Goal: Information Seeking & Learning: Check status

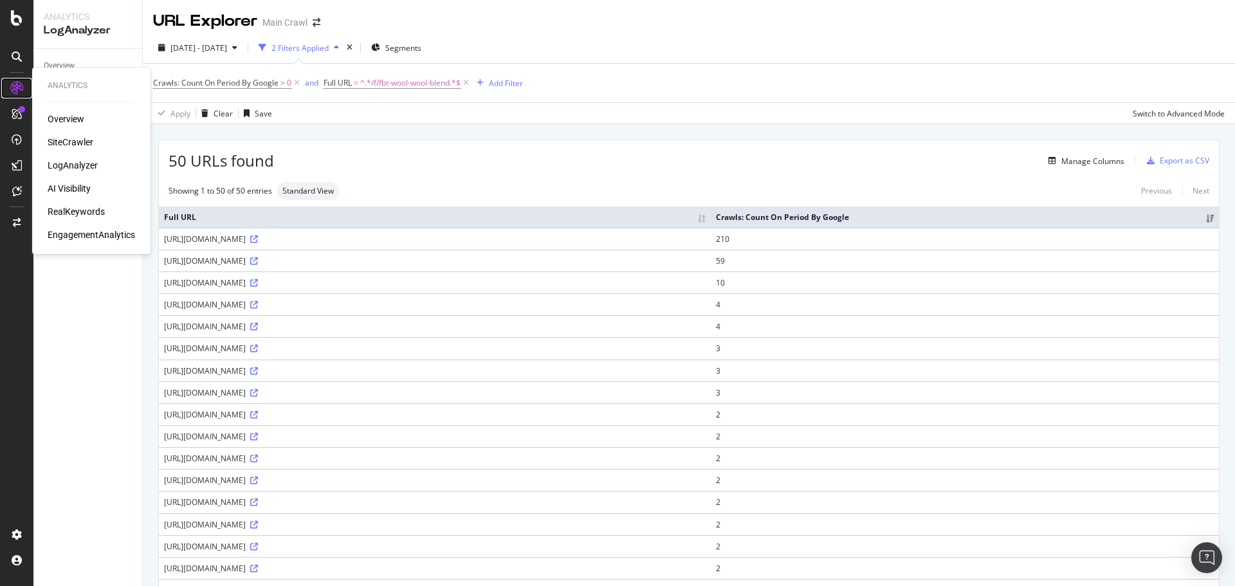
drag, startPoint x: 13, startPoint y: 91, endPoint x: 13, endPoint y: 64, distance: 27.0
click at [13, 91] on icon at bounding box center [16, 88] width 13 height 13
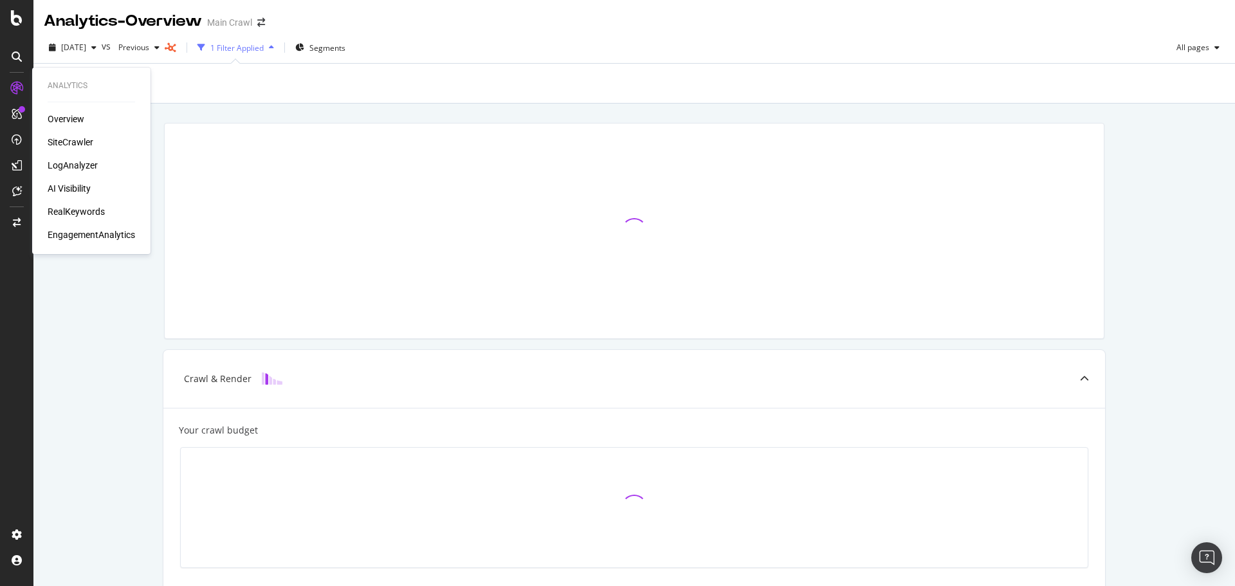
click at [95, 198] on div "Overview SiteCrawler LogAnalyzer AI Visibility RealKeywords EngagementAnalytics" at bounding box center [91, 177] width 87 height 129
click at [91, 208] on div "RealKeywords" at bounding box center [76, 211] width 57 height 13
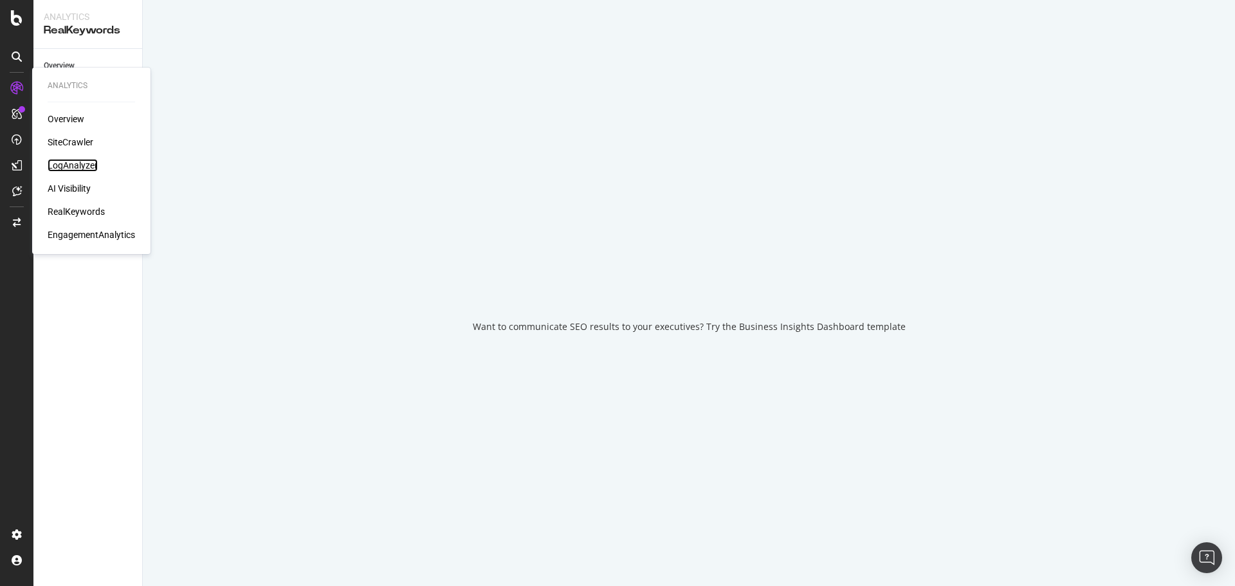
click at [78, 167] on div "LogAnalyzer" at bounding box center [73, 165] width 50 height 13
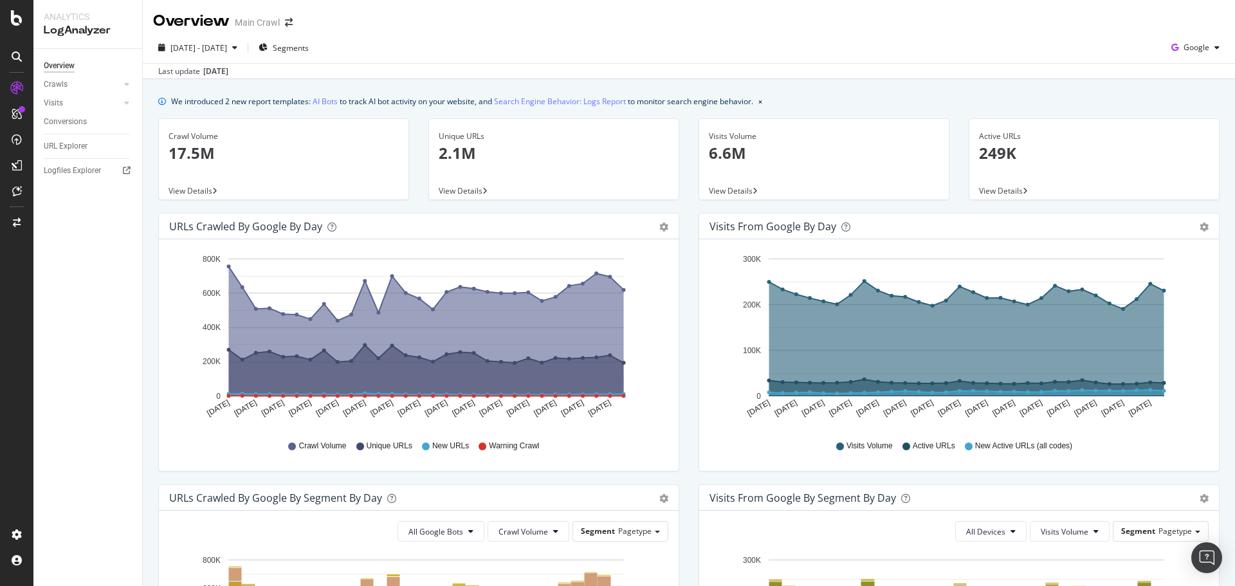
click at [577, 60] on div "[DATE] - [DATE] Segments Google" at bounding box center [689, 50] width 1092 height 26
click at [75, 147] on div "URL Explorer" at bounding box center [66, 147] width 44 height 14
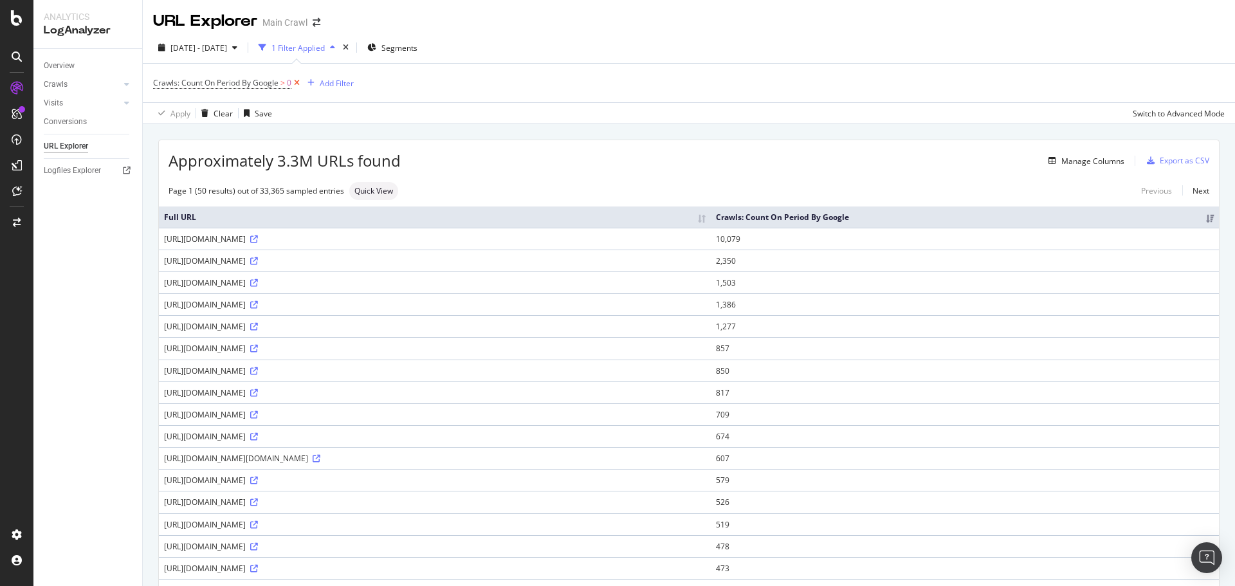
drag, startPoint x: 296, startPoint y: 83, endPoint x: 320, endPoint y: 79, distance: 23.5
click at [296, 83] on icon at bounding box center [296, 83] width 11 height 13
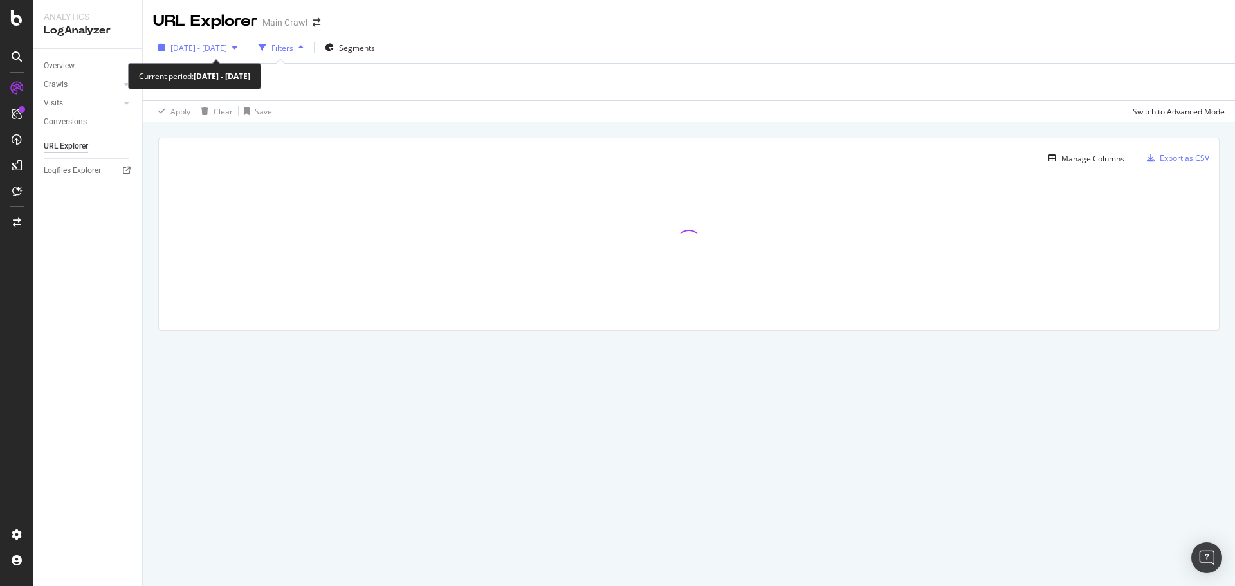
click at [227, 50] on span "[DATE] - [DATE]" at bounding box center [198, 47] width 57 height 11
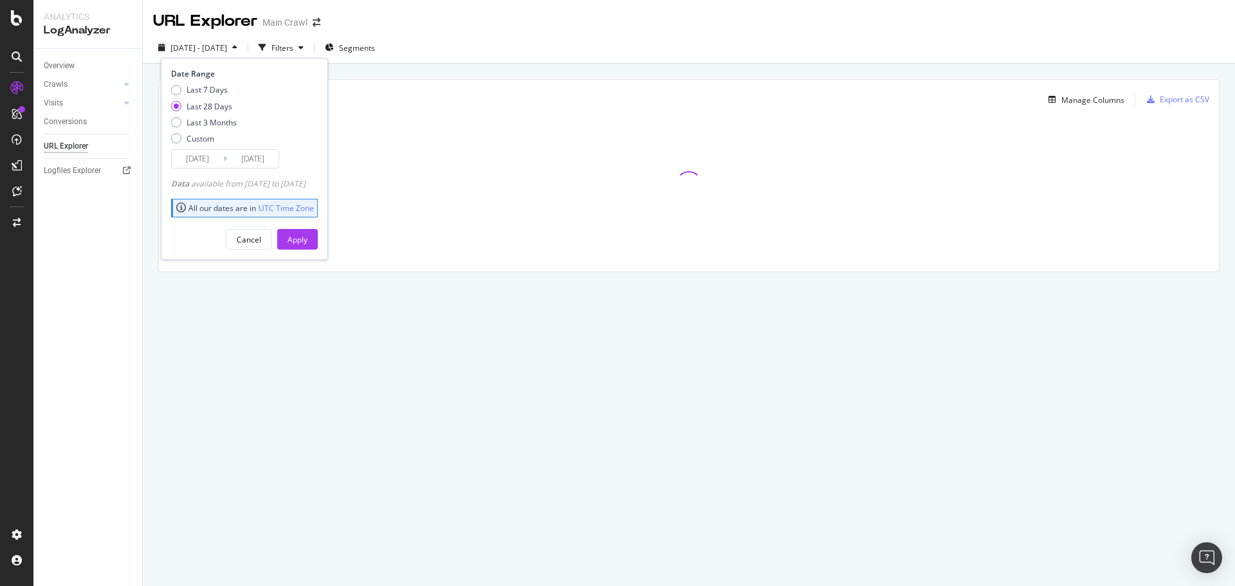
click at [507, 42] on div "[DATE] - [DATE] Filters Segments Date Range Last 7 Days Last 28 Days Last 3 Mon…" at bounding box center [689, 50] width 1092 height 26
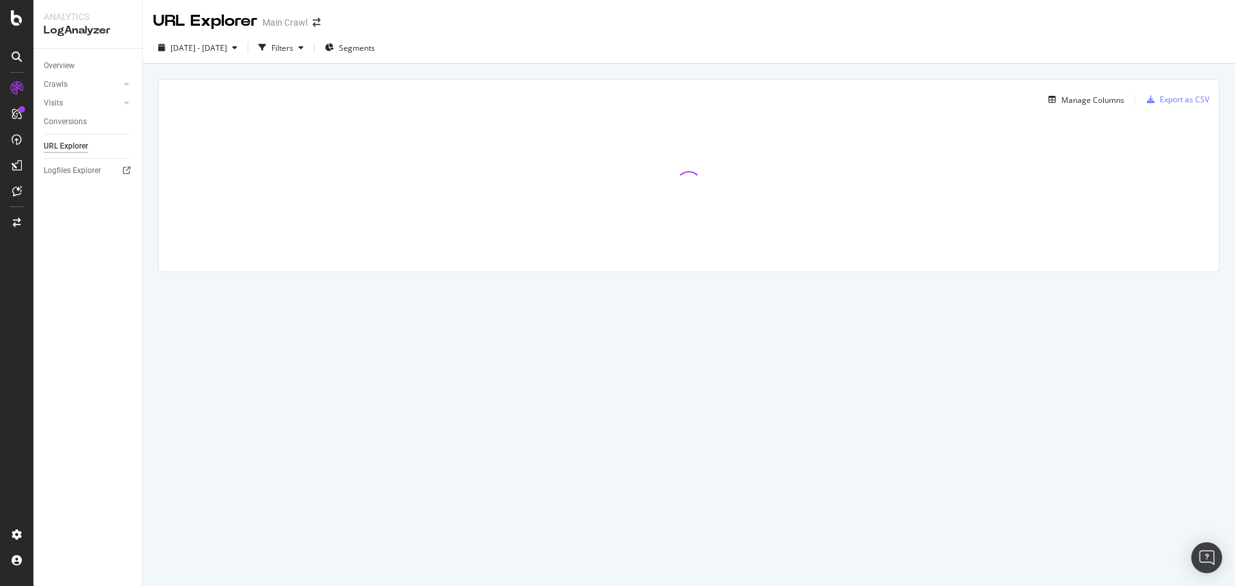
click at [160, 97] on div "Manage Columns Export as CSV" at bounding box center [689, 95] width 1060 height 30
click at [371, 49] on div "Segments" at bounding box center [350, 47] width 50 height 11
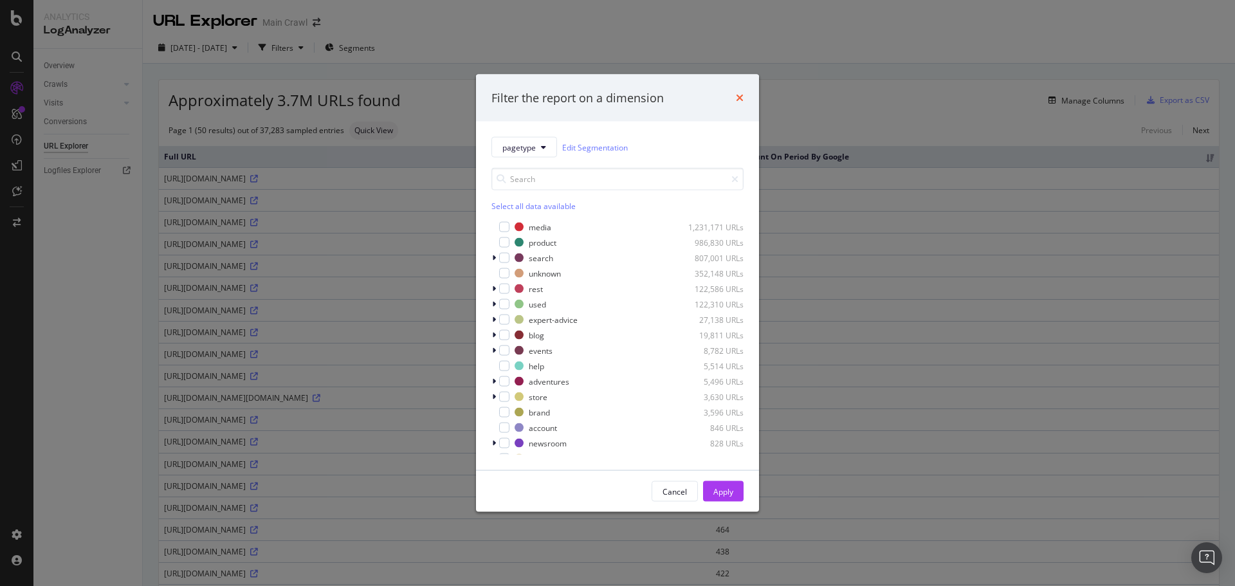
click at [738, 98] on icon "times" at bounding box center [740, 98] width 8 height 10
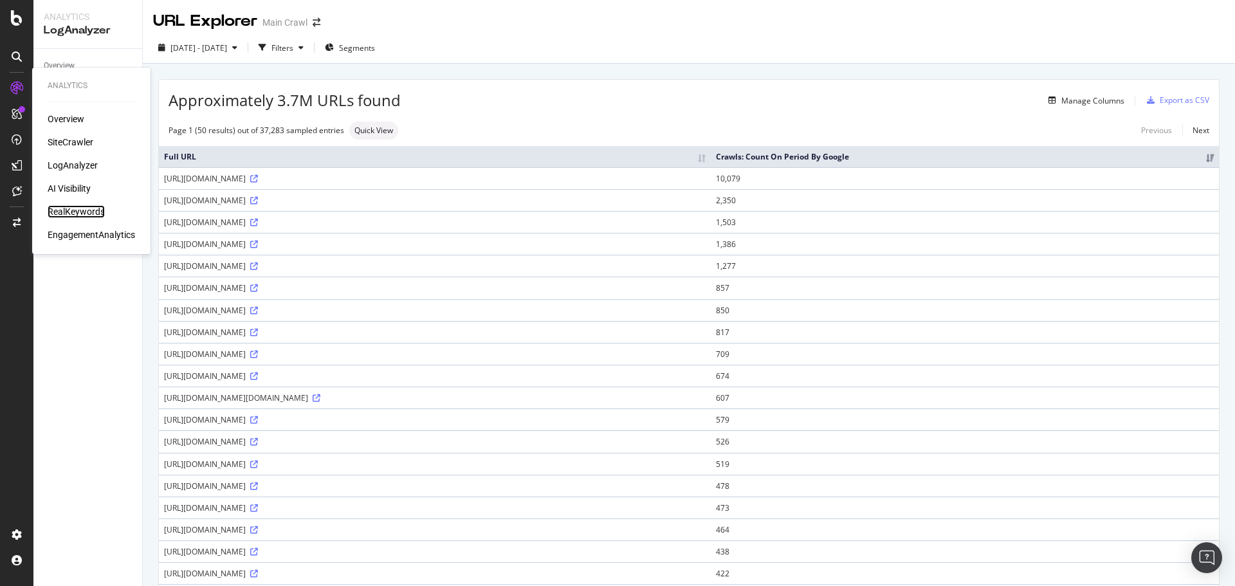
click at [82, 205] on div "RealKeywords" at bounding box center [76, 211] width 57 height 13
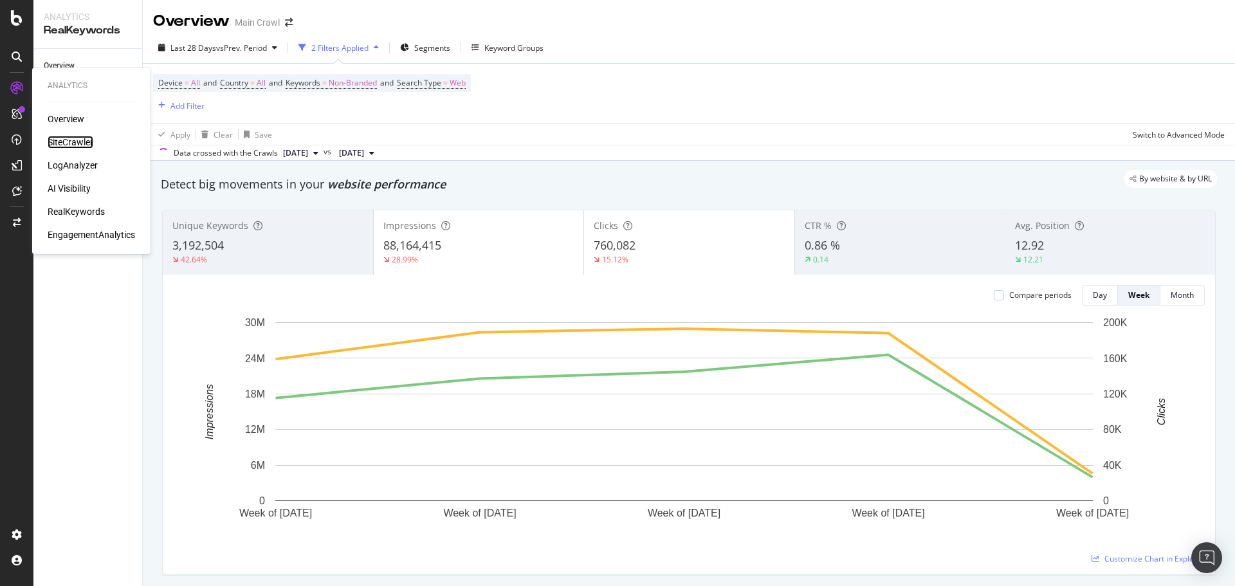
click at [75, 142] on div "SiteCrawler" at bounding box center [71, 142] width 46 height 13
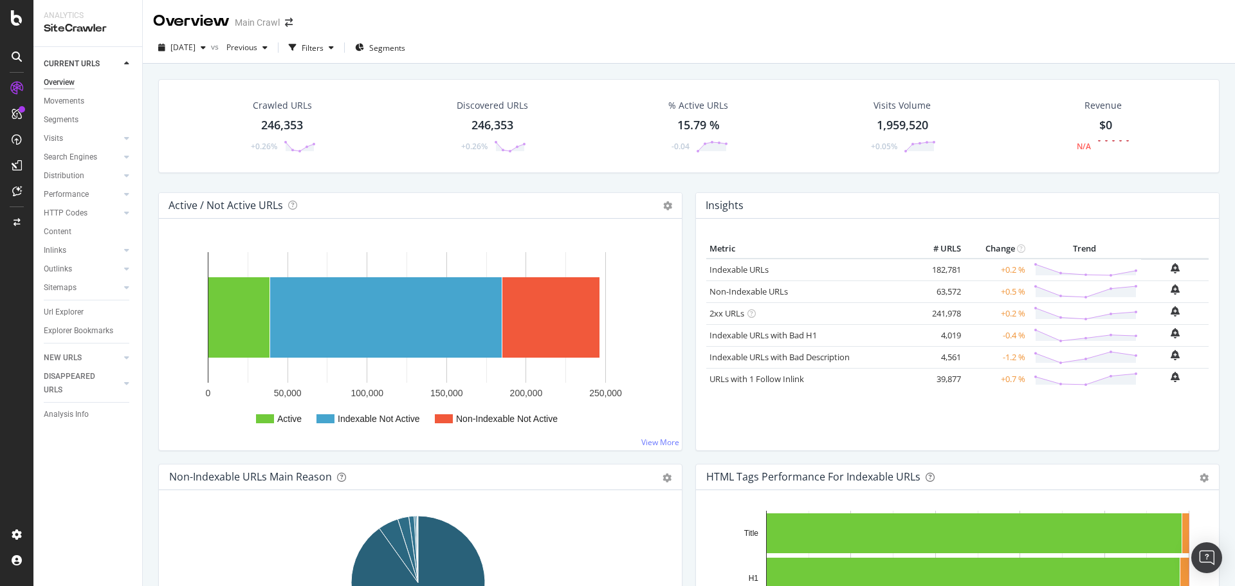
drag, startPoint x: 75, startPoint y: 313, endPoint x: 498, endPoint y: 12, distance: 518.9
click at [75, 313] on div "Url Explorer" at bounding box center [64, 312] width 40 height 14
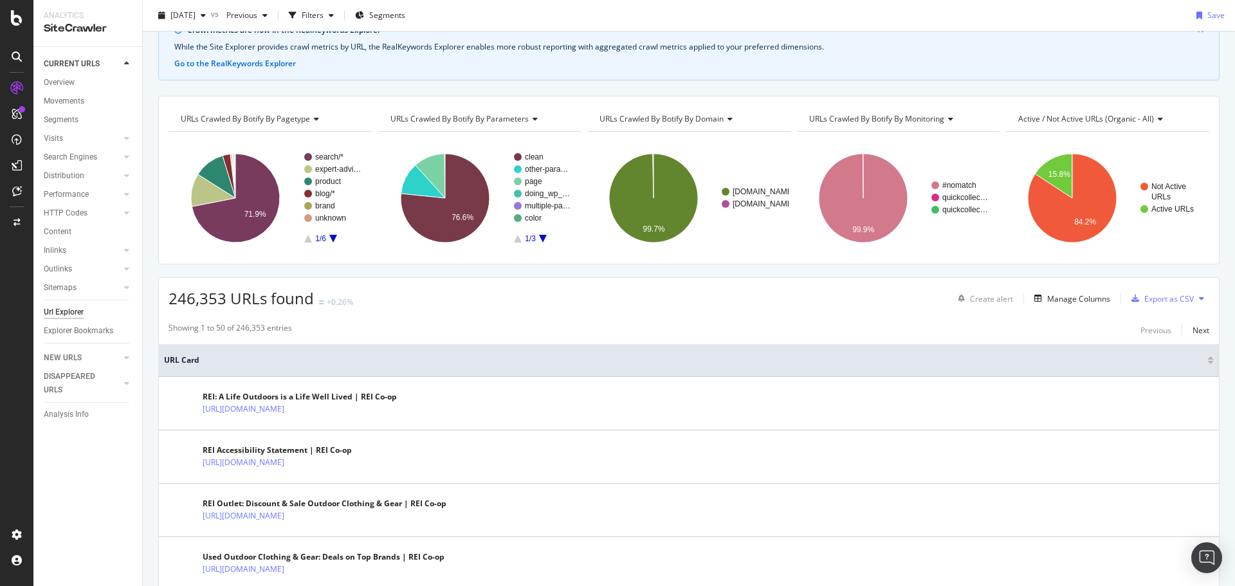
scroll to position [129, 0]
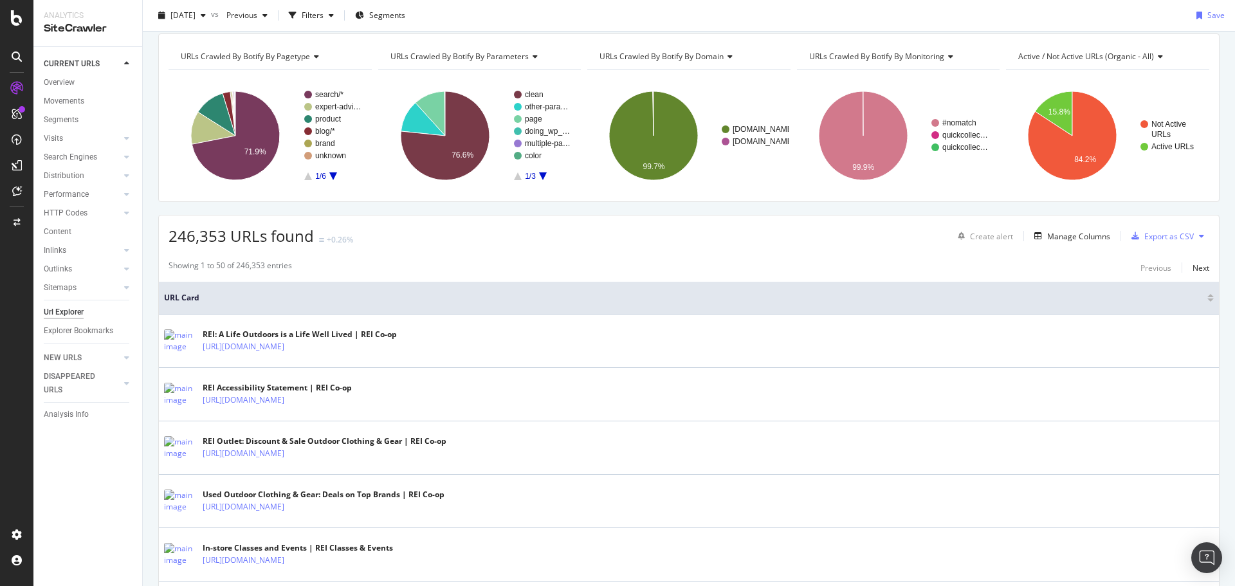
drag, startPoint x: 888, startPoint y: 228, endPoint x: 1010, endPoint y: 250, distance: 124.1
click at [888, 228] on div "246,353 URLs found +0.26% Create alert Manage Columns Export as CSV" at bounding box center [689, 231] width 1060 height 32
click at [1196, 197] on div "URLs Crawled By Botify By pagetype Chart (by Value) Table Expand Export as CSV …" at bounding box center [688, 117] width 1061 height 168
click at [1128, 18] on div "[DATE] vs Previous Filters Segments Save" at bounding box center [689, 18] width 1092 height 26
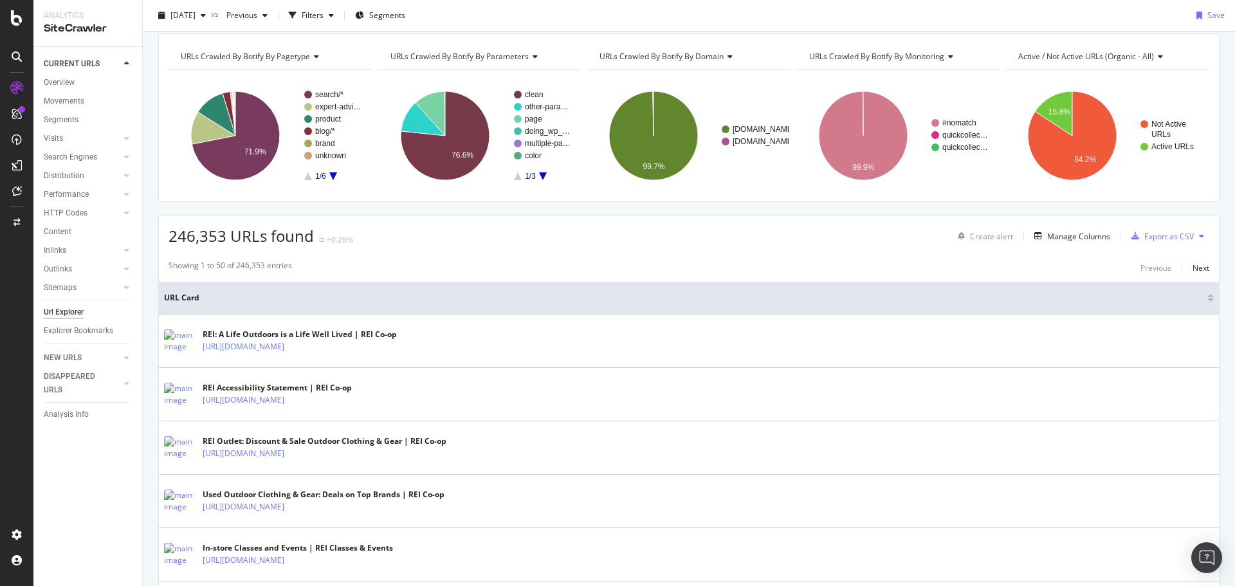
click at [938, 233] on div "246,353 URLs found +0.26% Create alert Manage Columns Export as CSV" at bounding box center [689, 231] width 1060 height 32
click at [907, 230] on div "246,353 URLs found +0.26% Create alert Manage Columns Export as CSV" at bounding box center [689, 231] width 1060 height 32
click at [1069, 235] on div "Manage Columns" at bounding box center [1078, 236] width 63 height 11
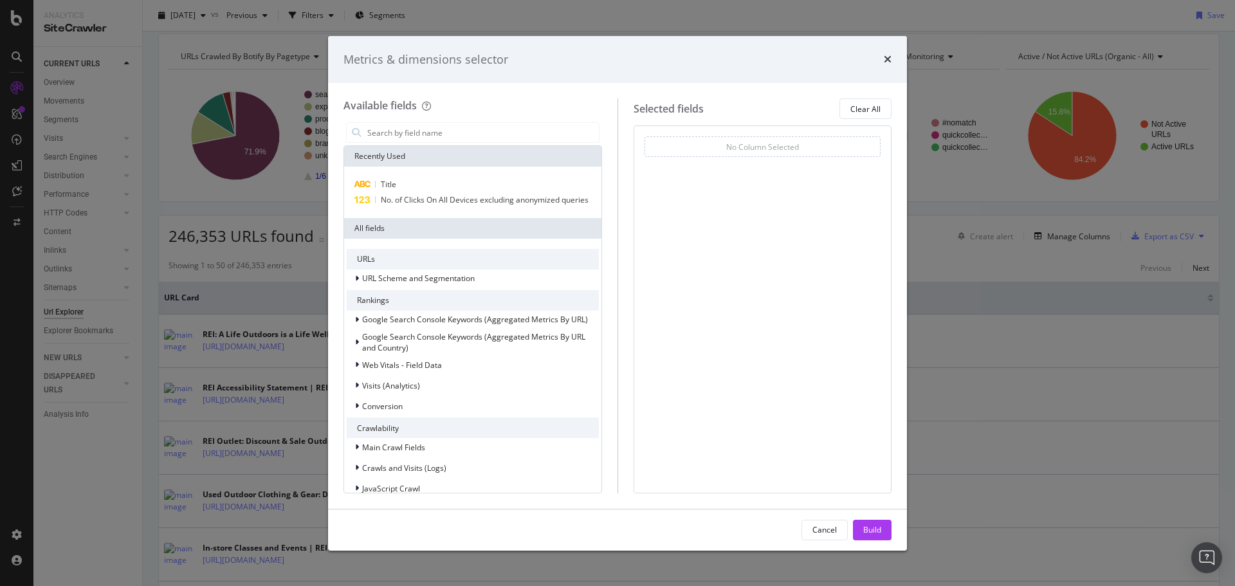
click at [624, 56] on div "Metrics & dimensions selector" at bounding box center [617, 59] width 548 height 17
click at [439, 141] on input "modal" at bounding box center [482, 132] width 233 height 19
click at [887, 55] on icon "times" at bounding box center [888, 59] width 8 height 10
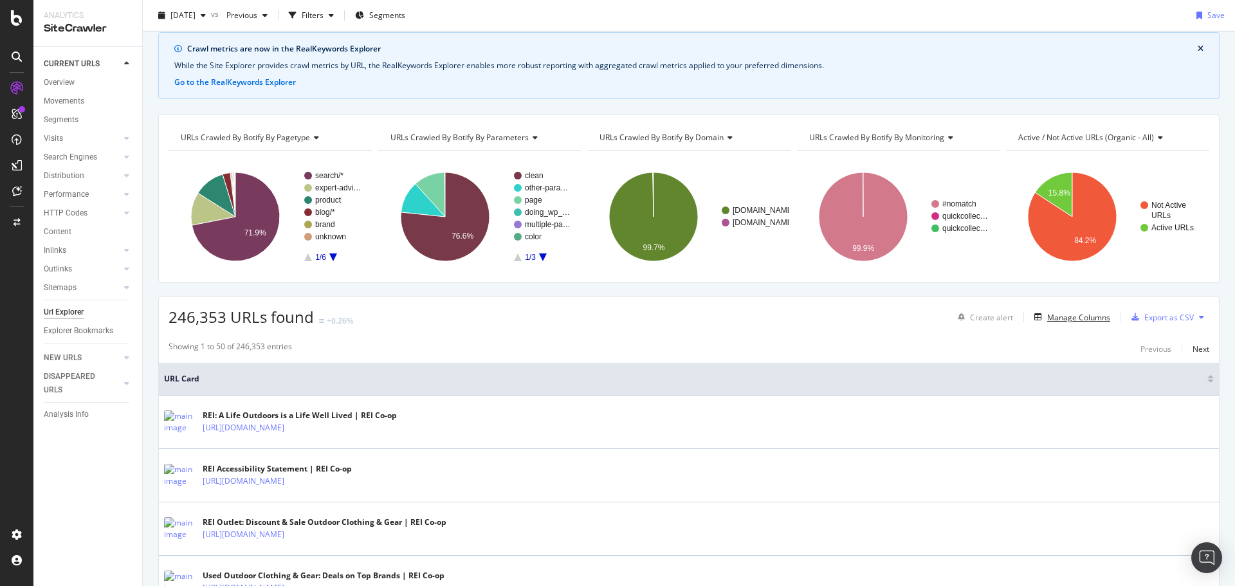
scroll to position [0, 0]
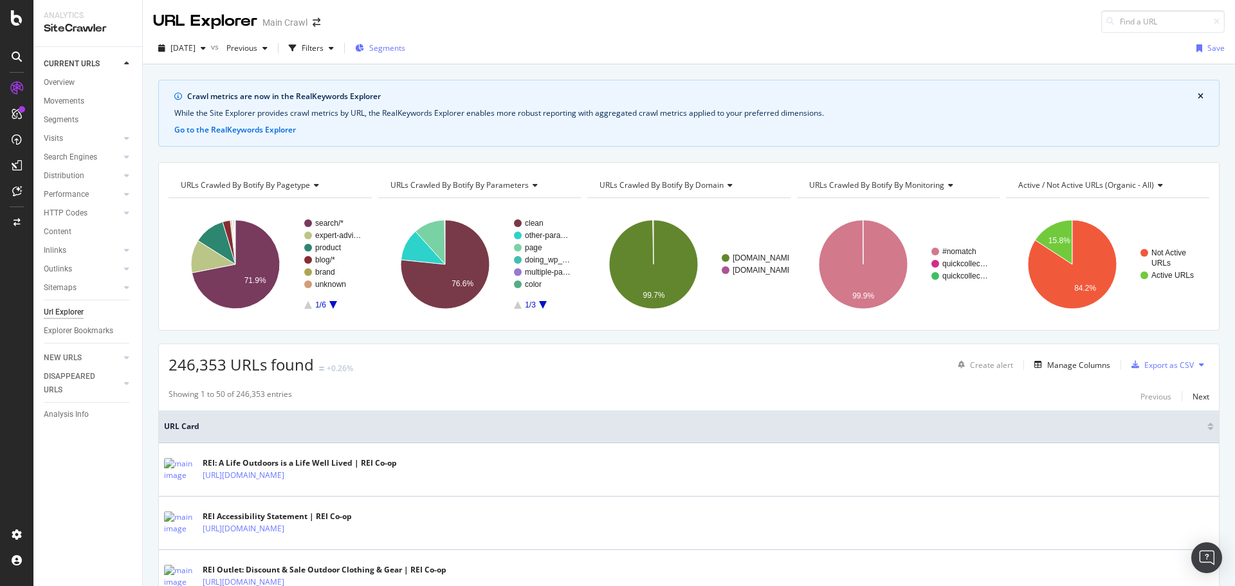
click at [364, 49] on icon "button" at bounding box center [359, 48] width 9 height 8
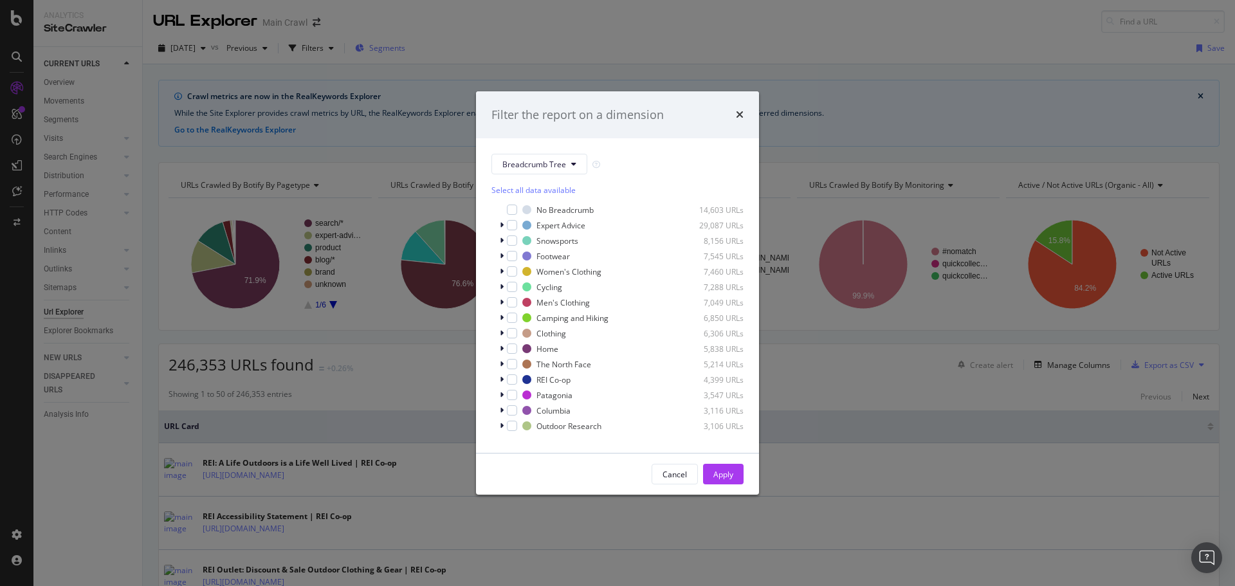
click at [410, 47] on div "Filter the report on a dimension Breadcrumb Tree Select all data available No B…" at bounding box center [617, 293] width 1235 height 586
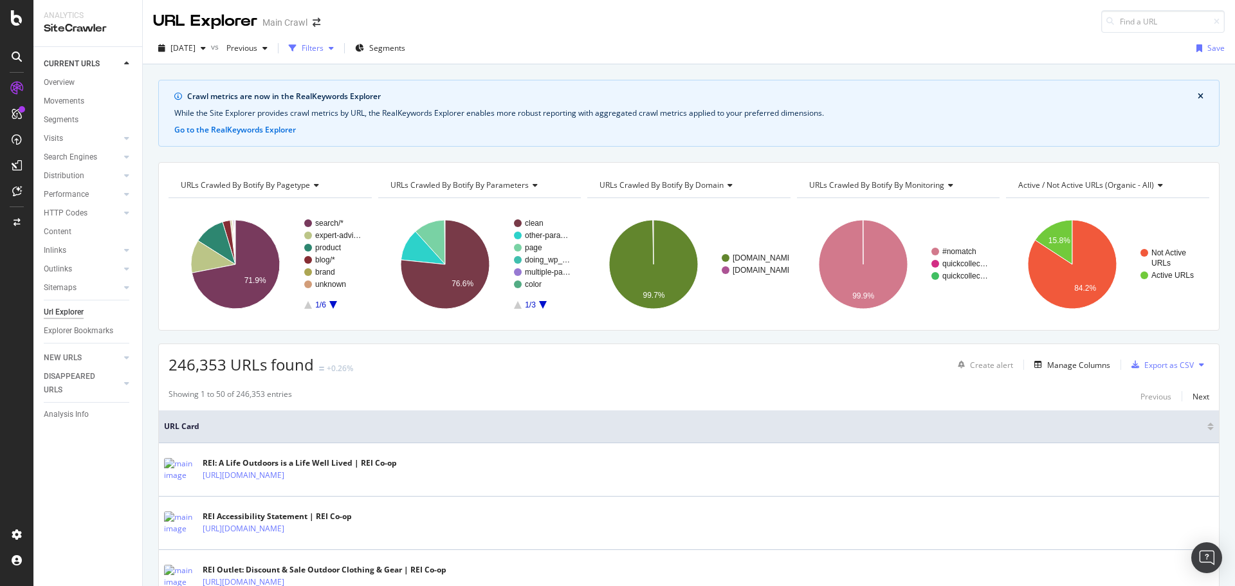
click at [339, 39] on div "Filters" at bounding box center [311, 48] width 55 height 19
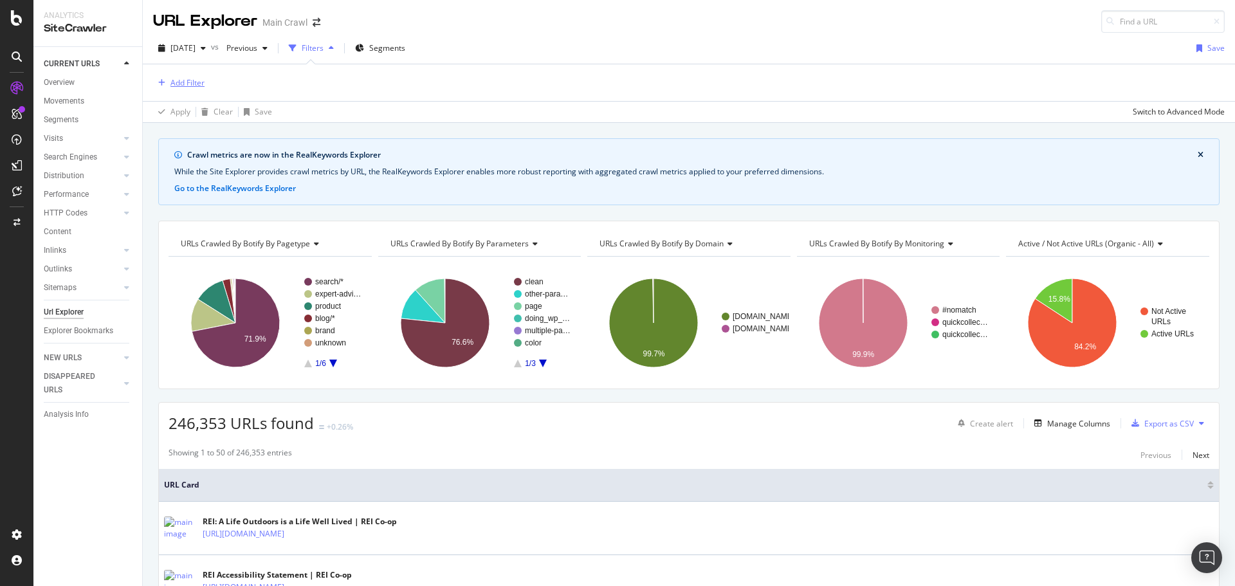
click at [197, 84] on div "Add Filter" at bounding box center [187, 82] width 34 height 11
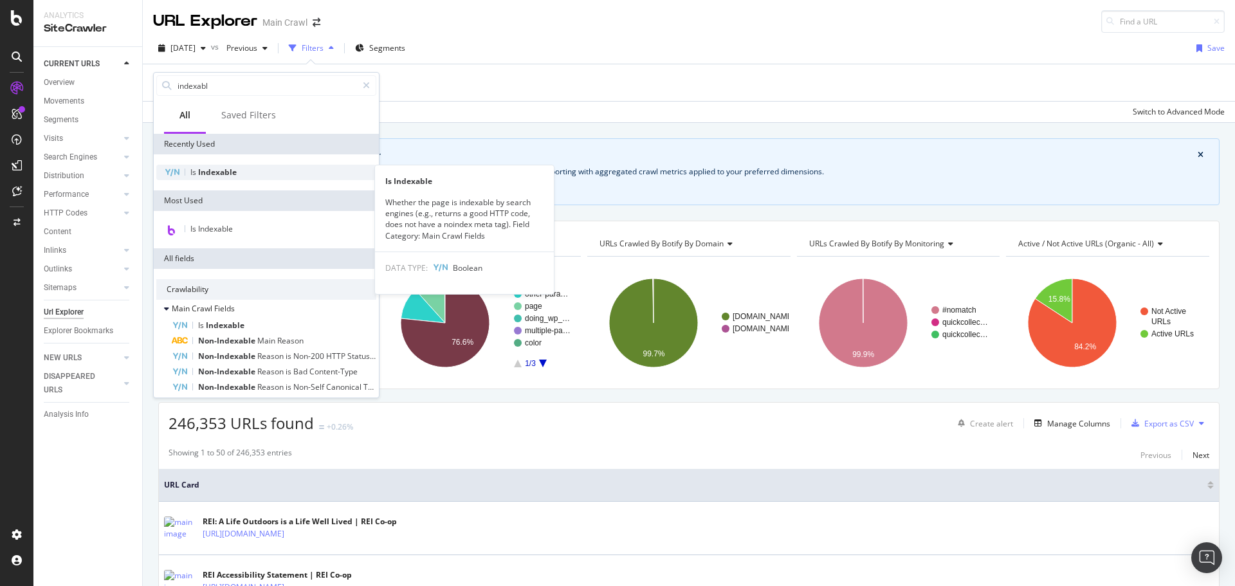
type input "indexabl"
click at [287, 166] on div "Is Indexable" at bounding box center [266, 172] width 220 height 15
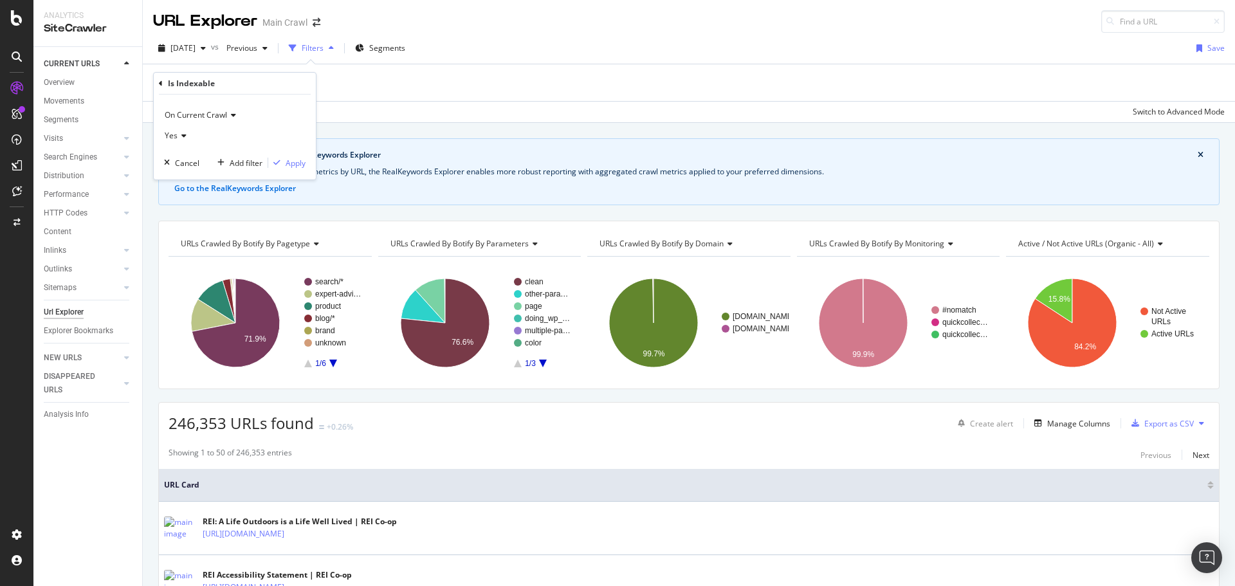
click at [178, 137] on icon at bounding box center [181, 136] width 9 height 8
click at [194, 179] on div "No" at bounding box center [236, 178] width 138 height 17
click at [288, 160] on div "Apply" at bounding box center [296, 163] width 20 height 11
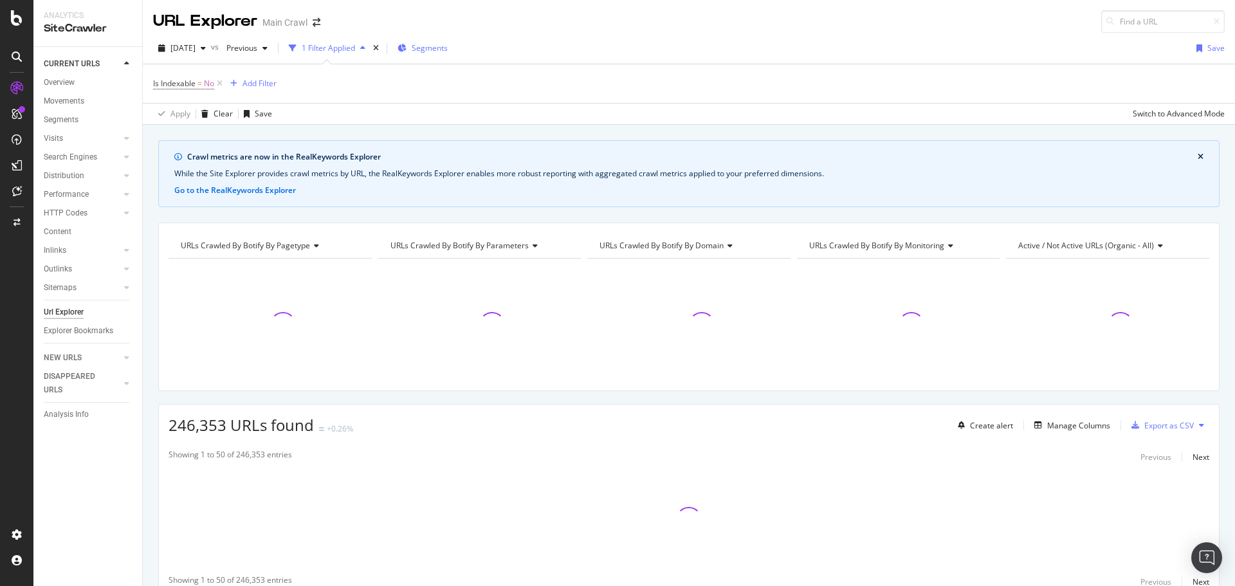
click at [448, 46] on span "Segments" at bounding box center [430, 47] width 36 height 11
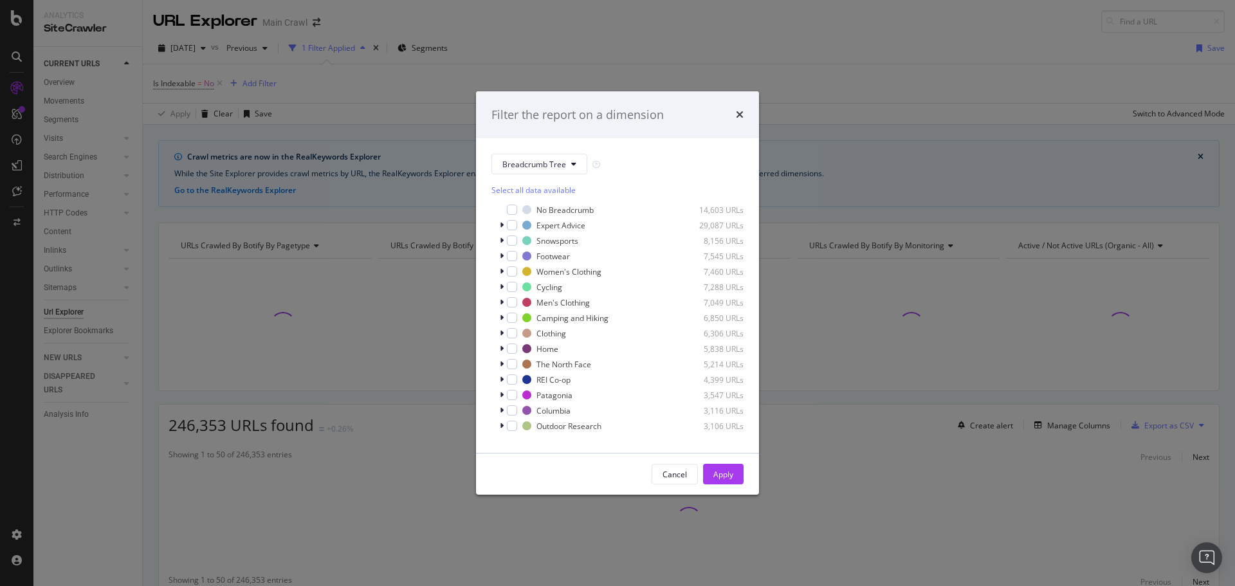
click at [315, 85] on div "Filter the report on a dimension Breadcrumb Tree Select all data available No B…" at bounding box center [617, 293] width 1235 height 586
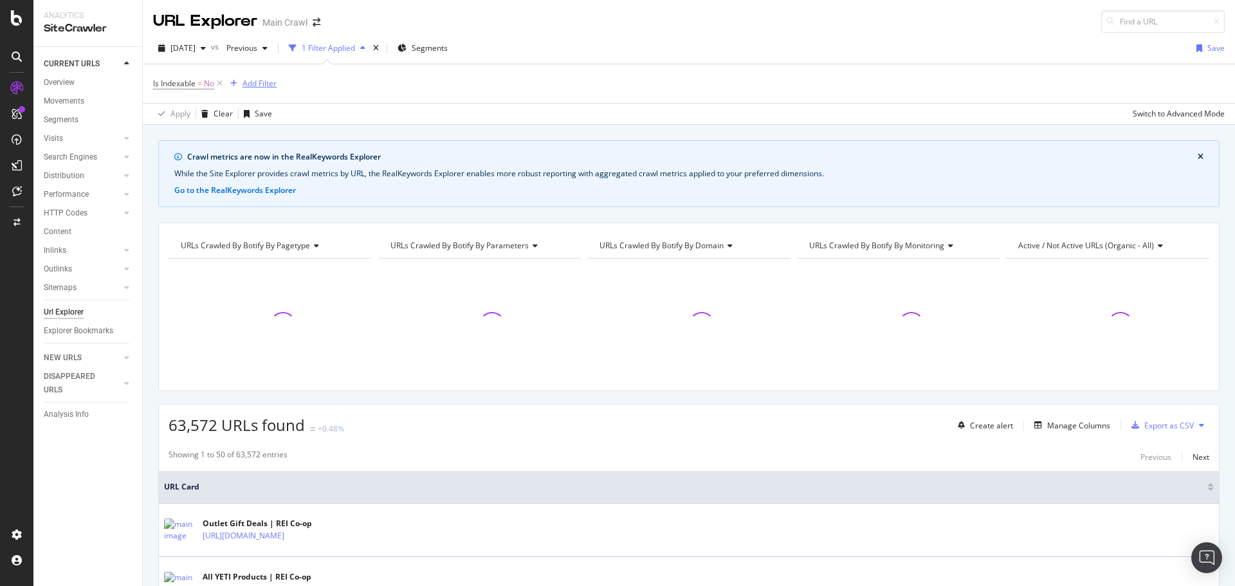
click at [273, 84] on div "Add Filter" at bounding box center [259, 83] width 34 height 11
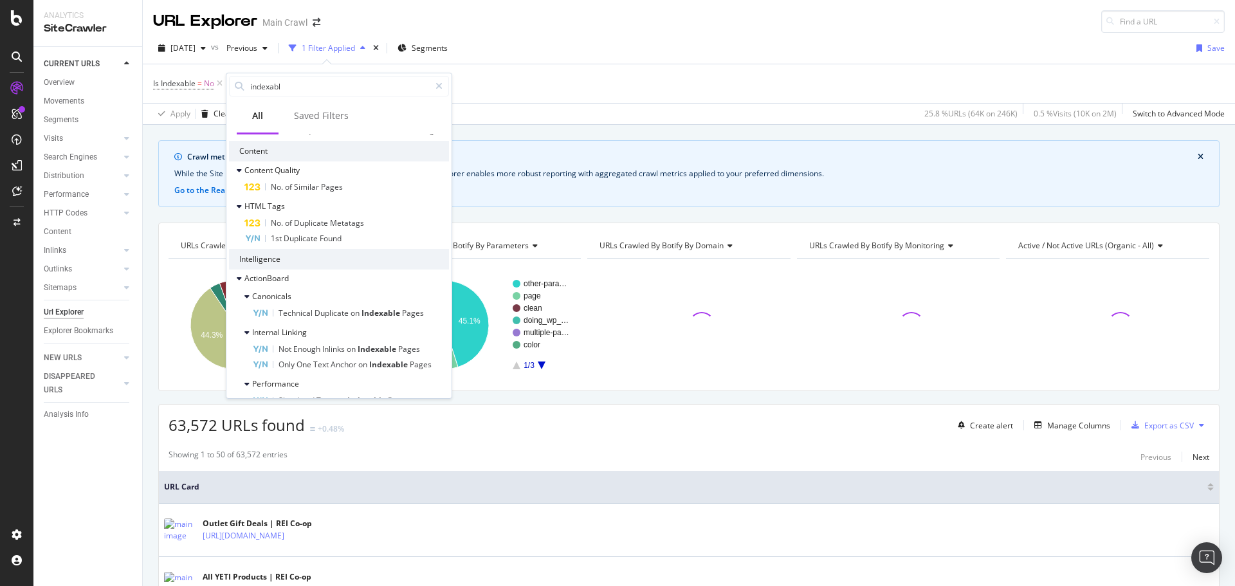
scroll to position [87, 0]
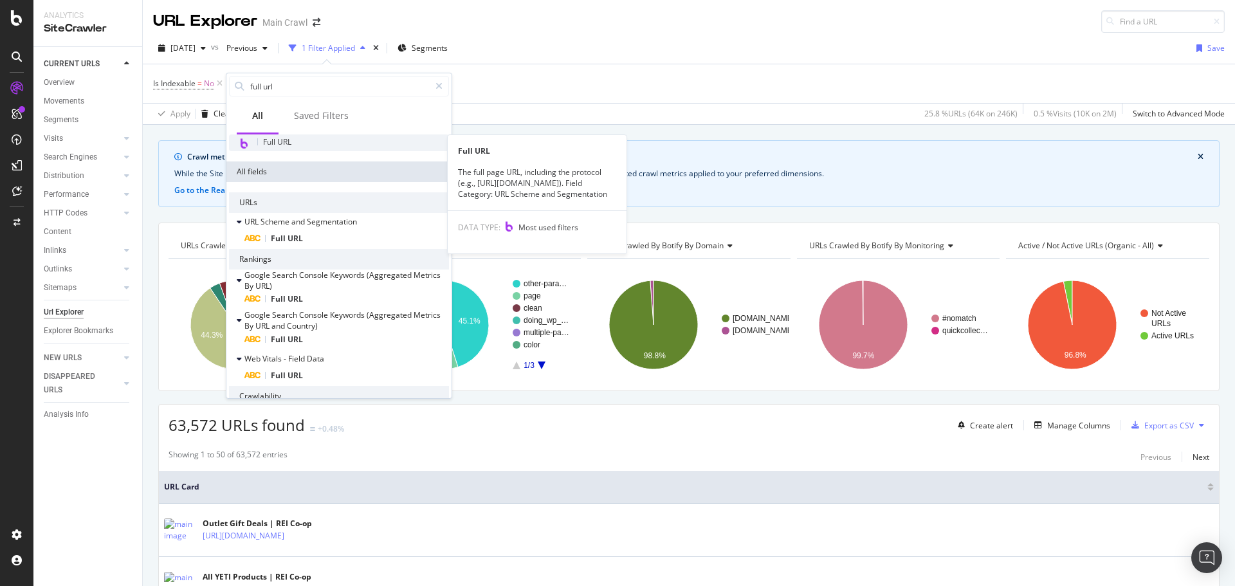
type input "full url"
click at [304, 144] on div "Full URL" at bounding box center [339, 142] width 220 height 17
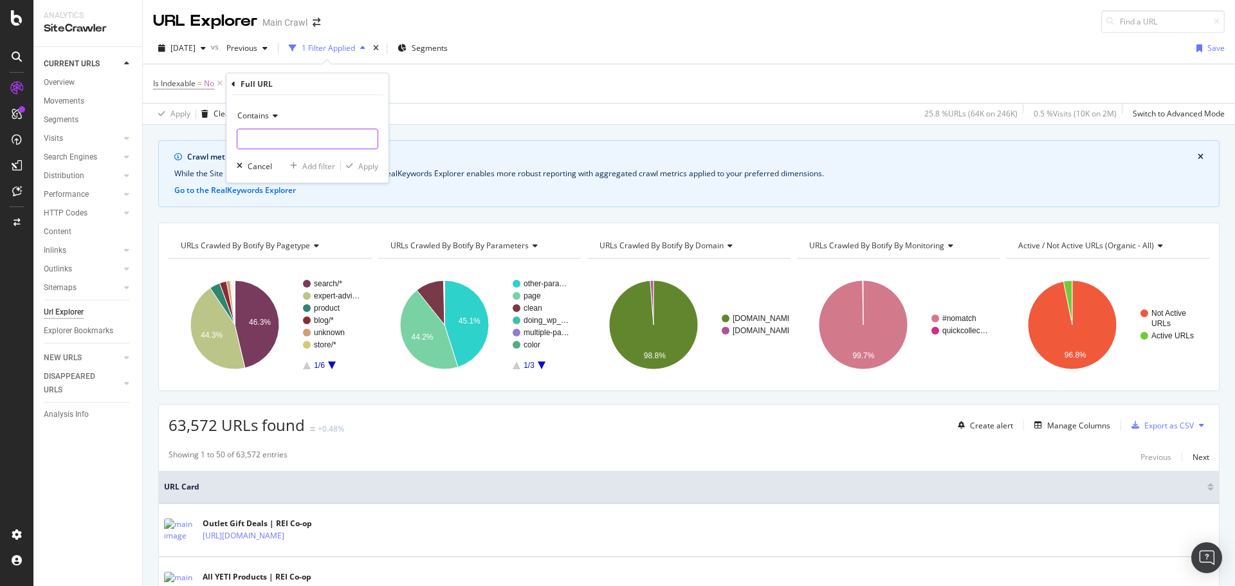
click at [282, 138] on input "text" at bounding box center [307, 139] width 140 height 21
type input "/c/pants"
click at [358, 164] on div "Apply" at bounding box center [368, 166] width 20 height 11
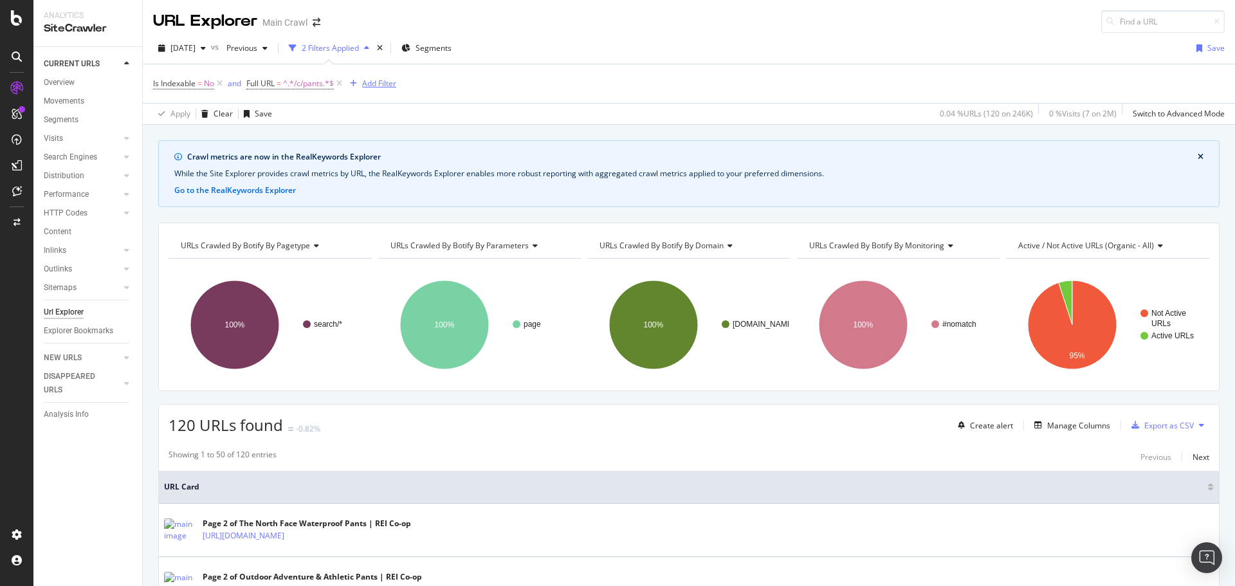
click at [374, 78] on div "Add Filter" at bounding box center [379, 83] width 34 height 11
type input "c"
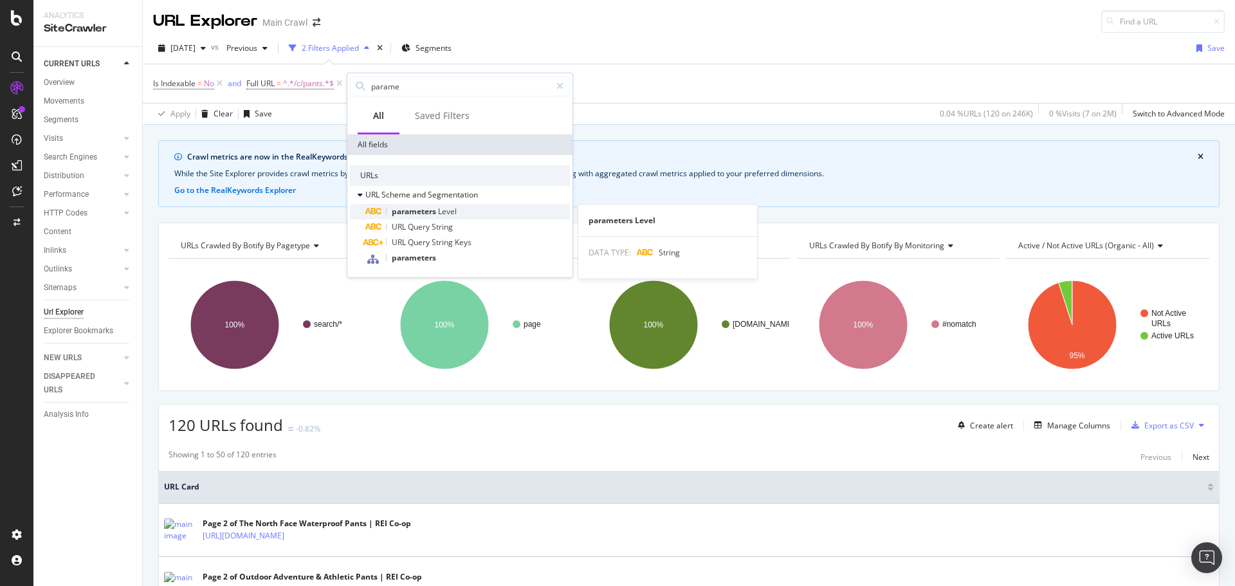
type input "parame"
click at [457, 206] on span "Level" at bounding box center [447, 211] width 19 height 11
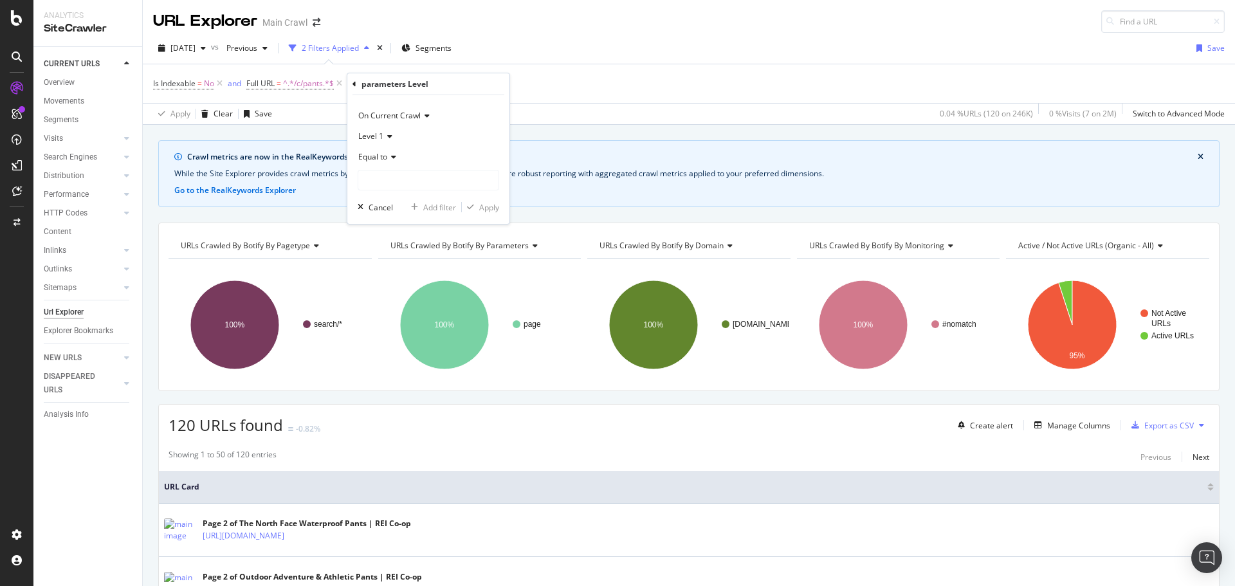
click at [390, 157] on icon at bounding box center [391, 157] width 9 height 8
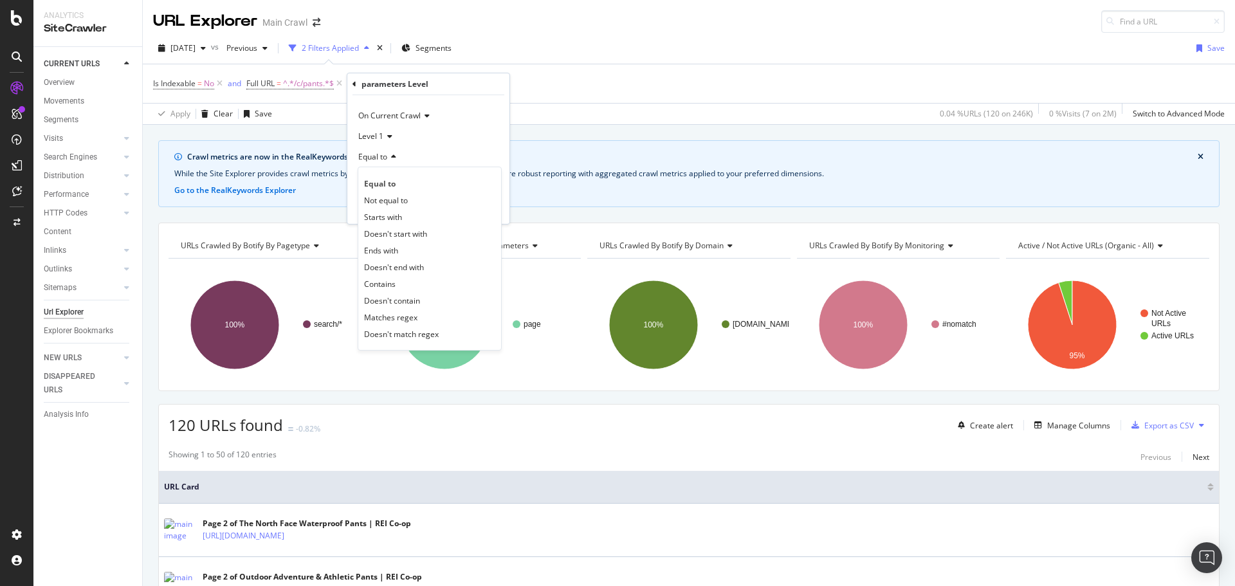
click at [358, 84] on div "parameters Level" at bounding box center [428, 84] width 152 height 22
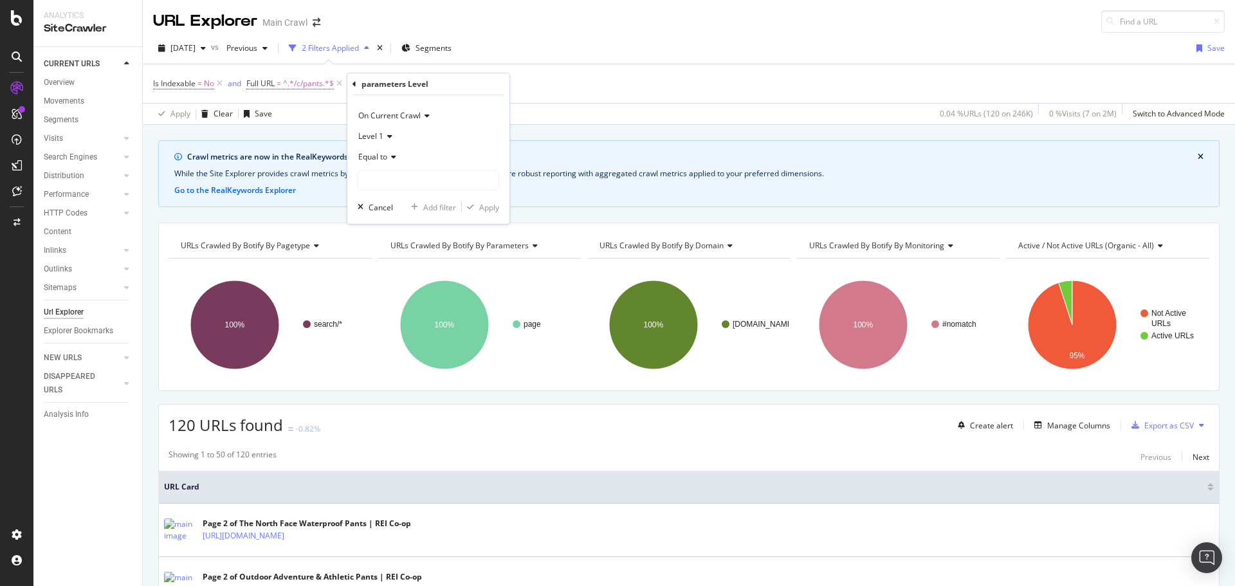
click at [354, 85] on icon at bounding box center [354, 84] width 4 height 8
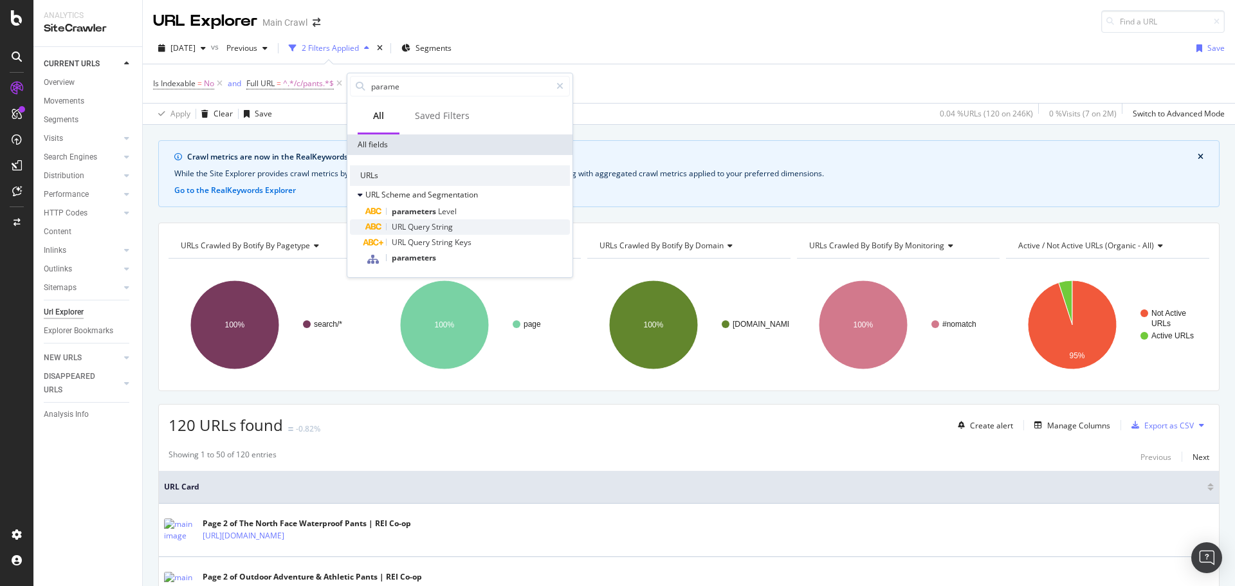
click at [473, 229] on div "URL Query String" at bounding box center [467, 226] width 204 height 15
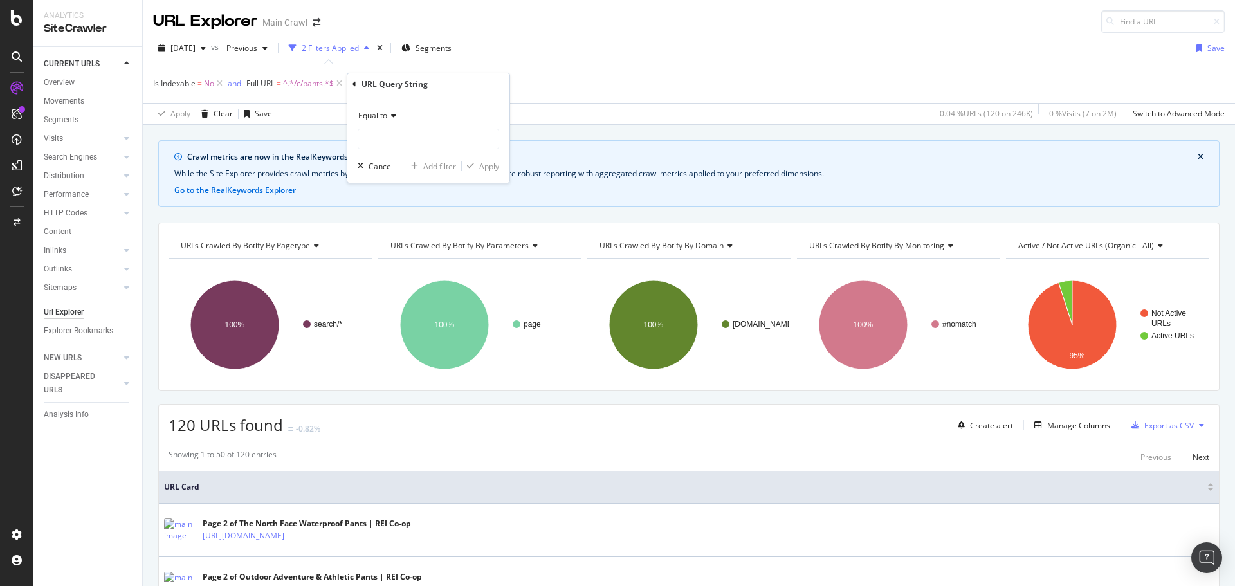
click at [396, 118] on icon at bounding box center [391, 116] width 9 height 8
click at [351, 79] on div "URL Query String Equal to Cancel Add filter Apply" at bounding box center [428, 127] width 162 height 109
click at [352, 82] on icon at bounding box center [354, 84] width 4 height 8
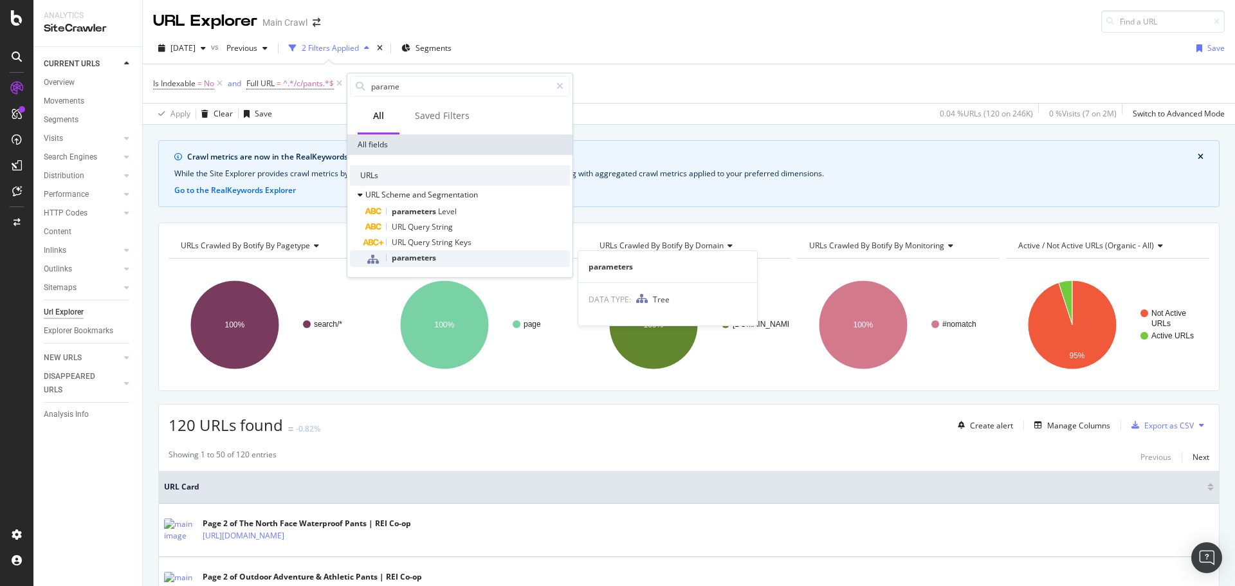
click at [415, 258] on span "parameters" at bounding box center [414, 257] width 44 height 11
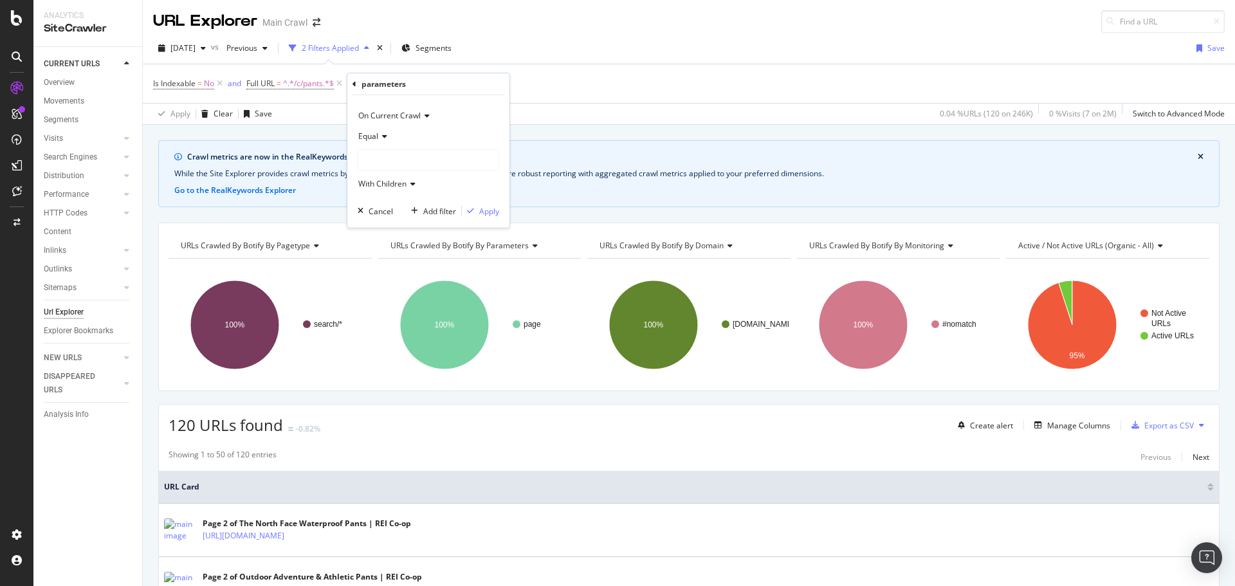
click at [378, 133] on icon at bounding box center [382, 136] width 9 height 8
click at [437, 135] on div "Equal" at bounding box center [428, 136] width 141 height 21
click at [393, 177] on div "With Children" at bounding box center [428, 184] width 141 height 21
click at [403, 159] on div at bounding box center [428, 160] width 140 height 21
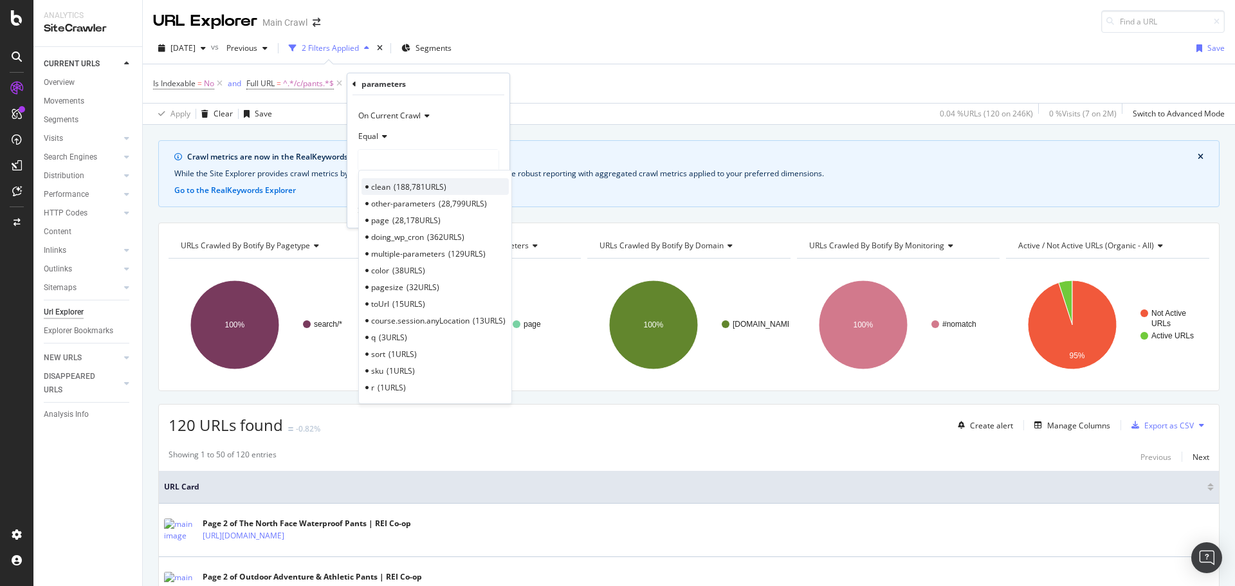
click at [404, 182] on span "188,781 URLS" at bounding box center [420, 186] width 53 height 11
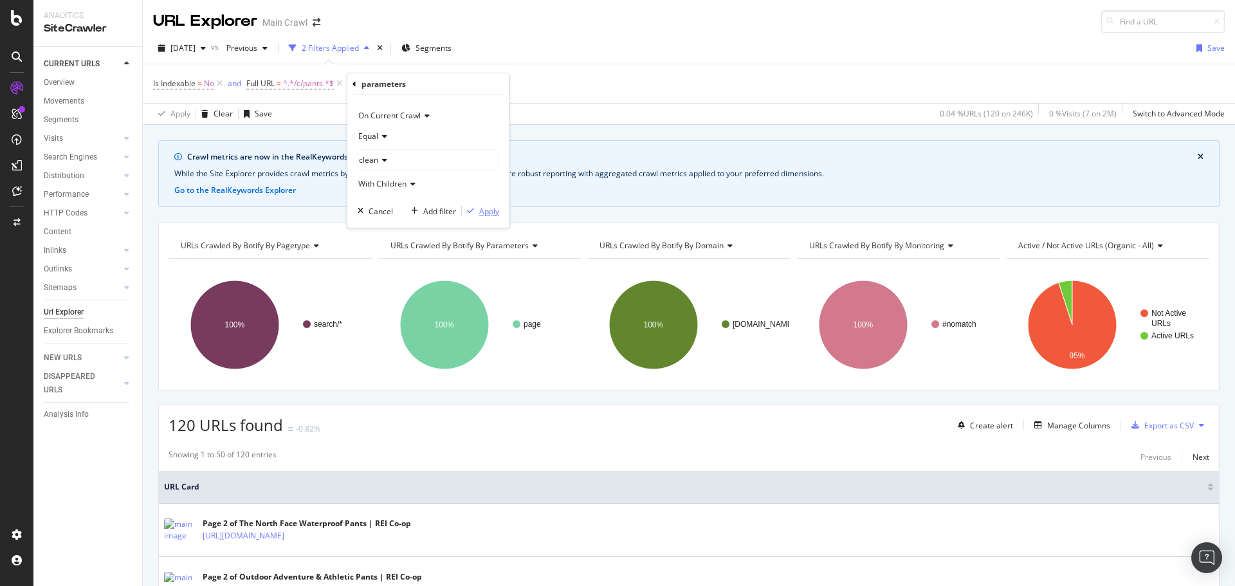
click at [477, 208] on div "button" at bounding box center [470, 211] width 17 height 8
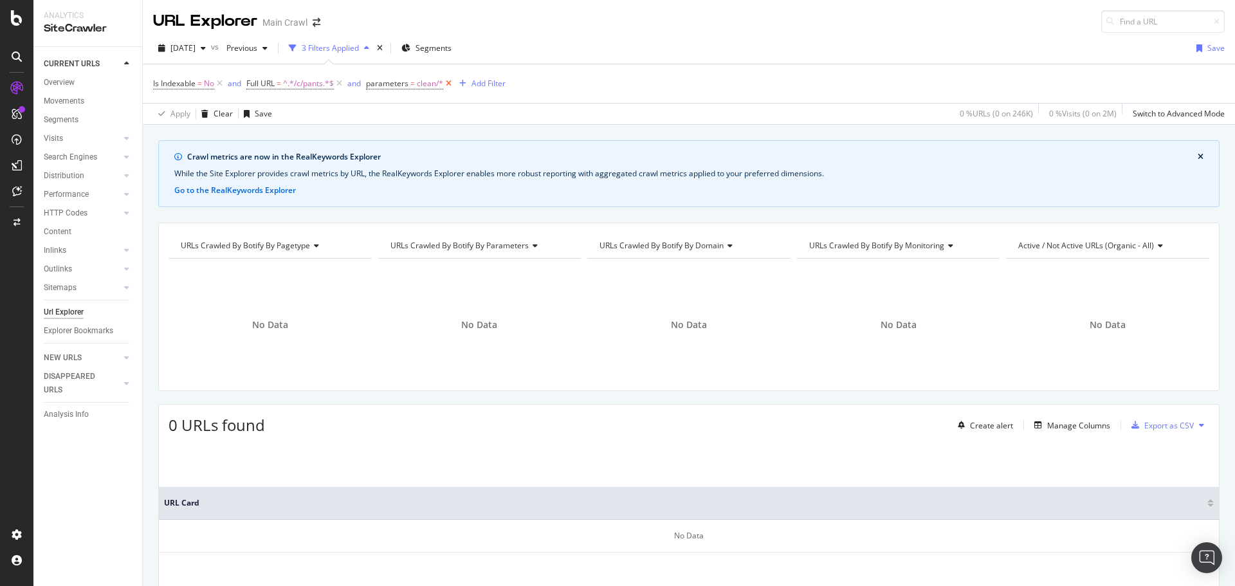
click at [449, 83] on icon at bounding box center [448, 83] width 11 height 13
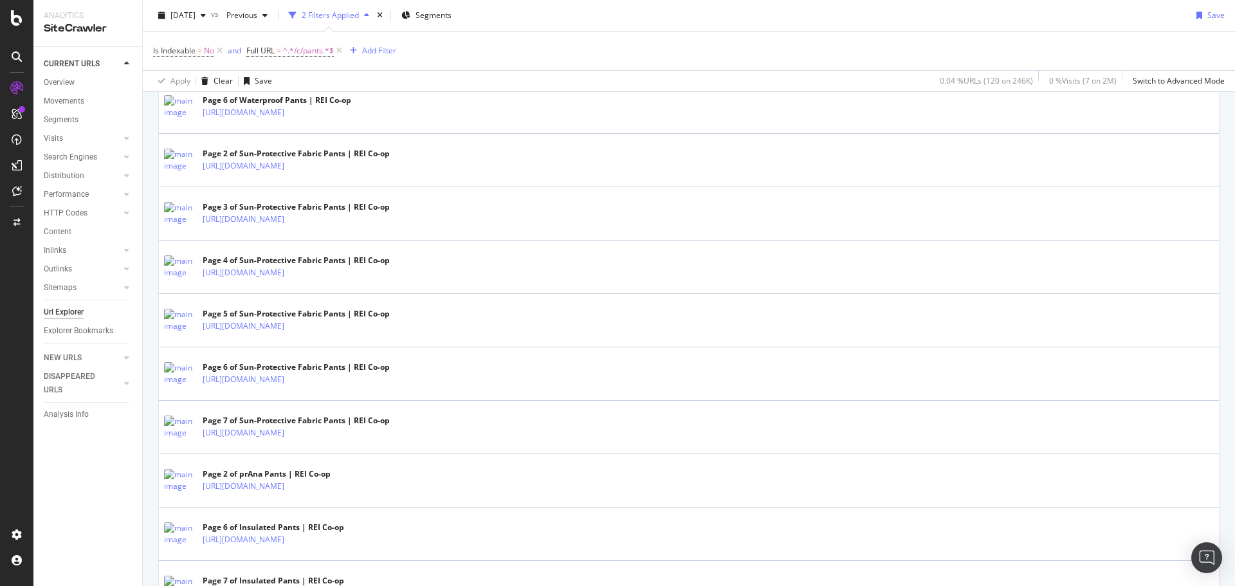
scroll to position [2339, 0]
